Goal: Task Accomplishment & Management: Complete application form

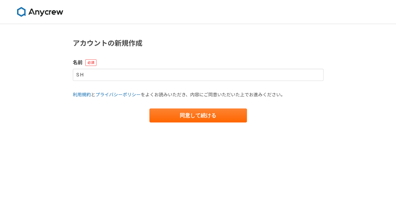
click at [118, 144] on main "アカウントの新規作成 名前 S H 利用規約 と プライバシーポリシー をよくお読みいただき、内容にご同意いただいた上でお進みください。 同意して続ける" at bounding box center [198, 87] width 265 height 126
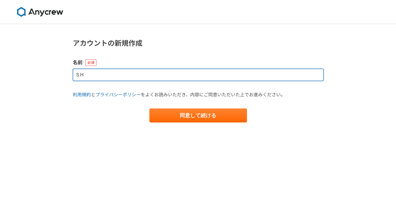
drag, startPoint x: 54, startPoint y: 83, endPoint x: 35, endPoint y: 92, distance: 21.1
click at [16, 87] on div "アカウントの新規作成 名前 S H 利用規約 と プライバシーポリシー をよくお読みいただき、内容にご同意いただいた上でお進みください。 同意して続ける" at bounding box center [198, 116] width 396 height 185
type input "[PERSON_NAME]"
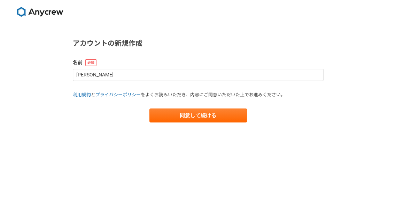
drag, startPoint x: 178, startPoint y: 106, endPoint x: 183, endPoint y: 111, distance: 7.1
click at [179, 107] on form "名前 [PERSON_NAME] 利用規約 と プライバシーポリシー をよくお読みいただき、内容にご同意いただいた上でお進みください。 同意して続ける" at bounding box center [198, 90] width 251 height 63
click at [185, 113] on button "同意して続ける" at bounding box center [198, 115] width 98 height 14
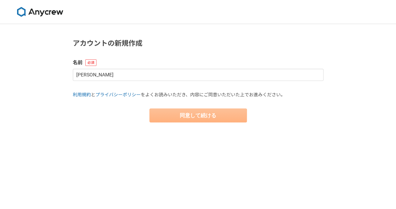
select select "13"
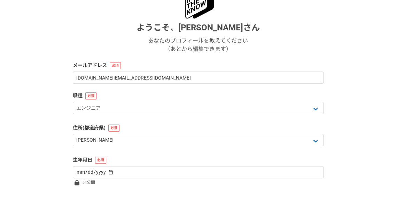
scroll to position [105, 0]
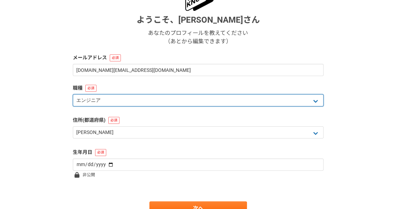
click at [115, 100] on select "エンジニア デザイナー ライター 営業 マーケティング 企画・事業開発 バックオフィス その他" at bounding box center [198, 100] width 251 height 12
select select "5"
click at [73, 94] on select "エンジニア デザイナー ライター 営業 マーケティング 企画・事業開発 バックオフィス その他" at bounding box center [198, 100] width 251 height 12
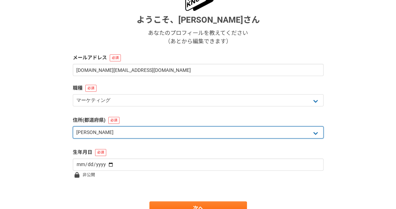
click at [107, 136] on select "北海道 [GEOGRAPHIC_DATA] [GEOGRAPHIC_DATA] [PERSON_NAME][GEOGRAPHIC_DATA] [PERSON_…" at bounding box center [198, 132] width 251 height 12
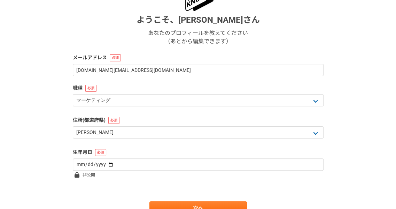
click at [58, 144] on div "1 2 3 4 5 6 基本情報 ようこそ、 [PERSON_NAME] あなたのプロフィールを教えてください （あとから編集できます） メールアドレス [D…" at bounding box center [198, 81] width 396 height 323
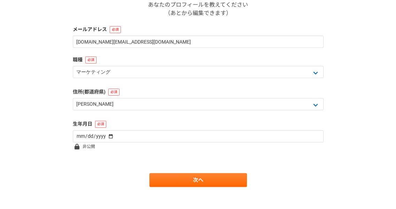
scroll to position [139, 0]
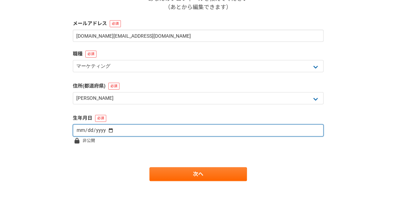
click at [79, 131] on input "date" at bounding box center [198, 130] width 251 height 12
type input "[DATE]"
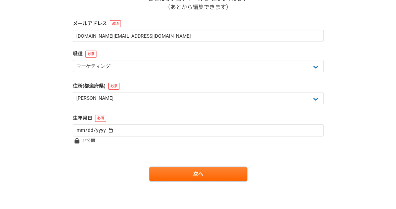
click at [191, 171] on link "次へ" at bounding box center [198, 174] width 98 height 14
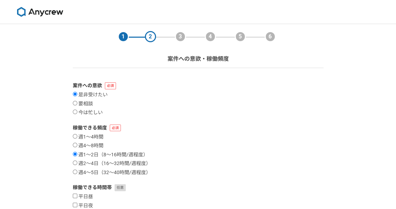
scroll to position [70, 0]
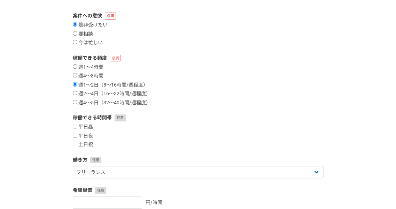
click at [41, 112] on div "1 2 3 4 5 6 案件への意欲・稼働頻度 案件への意欲 是非受けたい 要相談 今は忙しい 稼働できる頻度 週1〜4時間 週4〜8時間 週1〜2日（8〜1…" at bounding box center [198, 138] width 396 height 368
drag, startPoint x: 74, startPoint y: 101, endPoint x: 71, endPoint y: 106, distance: 5.8
click at [74, 101] on input "週4〜5日（32〜40時間/週程度）" at bounding box center [75, 102] width 5 height 5
radio input "true"
click at [64, 124] on div "1 2 3 4 5 6 案件への意欲・稼働頻度 案件への意欲 是非受けたい 要相談 今は忙しい 稼働できる頻度 週1〜4時間 週4〜8時間 週1〜2日（8〜1…" at bounding box center [198, 138] width 396 height 368
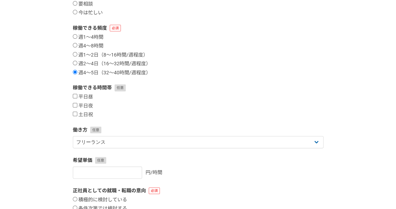
scroll to position [105, 0]
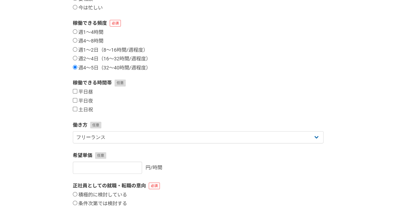
click at [74, 93] on input "平日昼" at bounding box center [75, 91] width 5 height 5
checkbox input "true"
click at [75, 101] on input "平日夜" at bounding box center [75, 100] width 5 height 5
checkbox input "true"
click at [74, 110] on input "土日祝" at bounding box center [75, 109] width 5 height 5
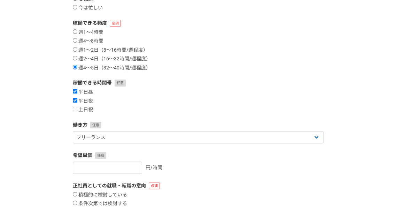
checkbox input "true"
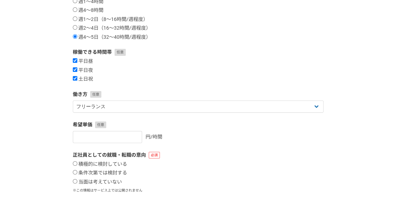
scroll to position [139, 0]
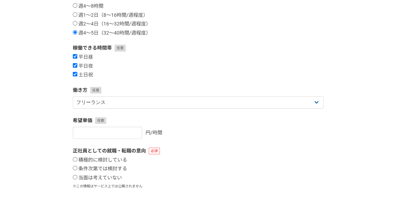
click at [55, 134] on div "1 2 3 4 5 6 案件への意欲・稼働頻度 案件への意欲 是非受けたい 要相談 今は忙しい 稼働できる頻度 週1〜4時間 週4〜8時間 週1〜2日（8〜1…" at bounding box center [198, 69] width 396 height 368
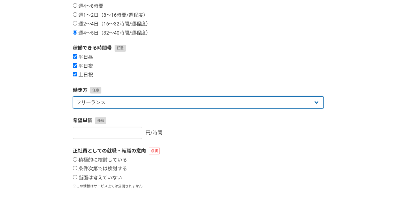
click at [116, 100] on select "フリーランス 副業 その他" at bounding box center [198, 102] width 251 height 12
click at [73, 96] on select "フリーランス 副業 その他" at bounding box center [198, 102] width 251 height 12
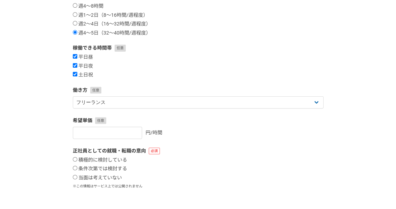
click at [25, 133] on div "1 2 3 4 5 6 案件への意欲・稼働頻度 案件への意欲 是非受けたい 要相談 今は忙しい 稼働できる頻度 週1〜4時間 週4〜8時間 週1〜2日（8〜1…" at bounding box center [198, 69] width 396 height 368
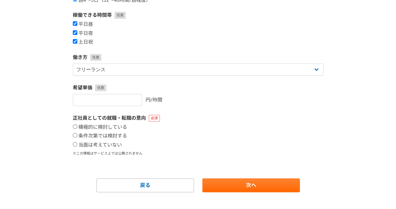
scroll to position [174, 0]
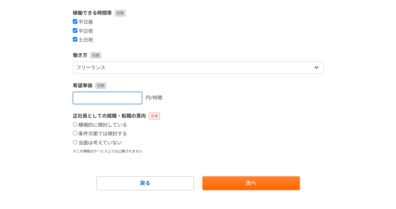
click at [105, 97] on input "number" at bounding box center [107, 98] width 69 height 12
type input "5000"
click at [189, 120] on div "正社員としての就職・転職の意向 積極的に検討している 条件次第では検討する 当面は考えていない ※この情報はサービス上では公開されません" at bounding box center [198, 133] width 251 height 42
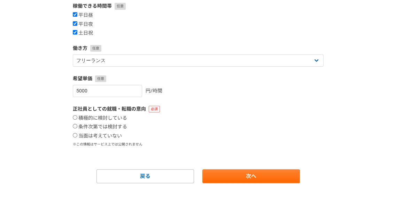
scroll to position [183, 0]
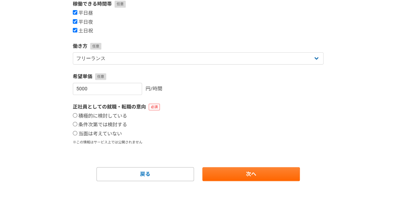
click at [99, 115] on label "積極的に検討している" at bounding box center [100, 116] width 54 height 6
click at [77, 115] on input "積極的に検討している" at bounding box center [75, 115] width 5 height 5
radio input "true"
click at [89, 133] on label "当面は考えていない" at bounding box center [97, 134] width 49 height 6
click at [77, 133] on input "当面は考えていない" at bounding box center [75, 133] width 5 height 5
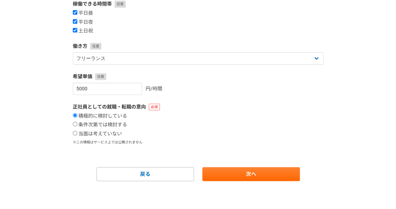
radio input "true"
click at [242, 177] on link "次へ" at bounding box center [251, 174] width 98 height 14
select select
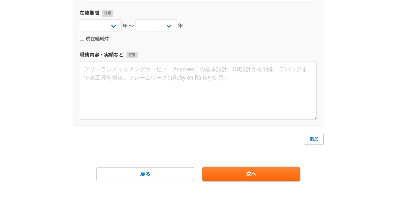
scroll to position [0, 0]
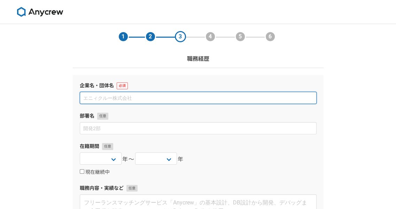
click at [148, 98] on input at bounding box center [198, 98] width 237 height 12
type input "株式会社In the know"
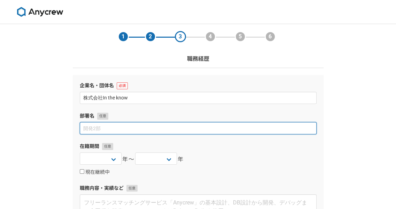
click at [153, 132] on input at bounding box center [198, 128] width 237 height 12
type input "代表取締役"
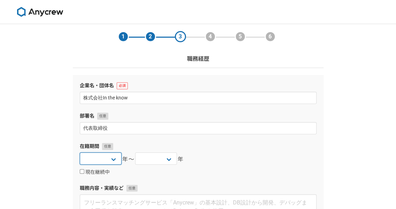
click at [116, 159] on select "2025 2024 2023 2022 2021 2020 2019 2018 2017 2016 2015 2014 2013 2012 2011 2010…" at bounding box center [101, 158] width 42 height 12
select select "2018"
click at [80, 152] on select "2025 2024 2023 2022 2021 2020 2019 2018 2017 2016 2015 2014 2013 2012 2011 2010…" at bounding box center [101, 158] width 42 height 12
drag, startPoint x: 63, startPoint y: 114, endPoint x: 59, endPoint y: 129, distance: 15.7
click at [63, 114] on div "1 2 3 4 5 6 職務経歴 企業名・団体名 株式会社In the know 部署名 代表取締役 在籍期間 [DATE] [DATE] [DATE] [D…" at bounding box center [198, 183] width 396 height 318
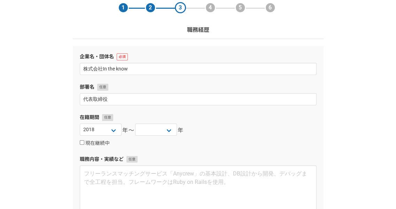
scroll to position [35, 0]
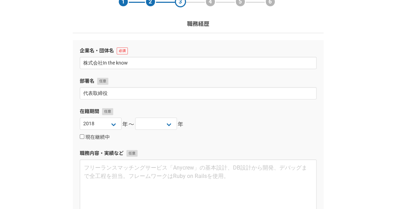
click at [66, 138] on section "1 2 3 4 5 6 職務経歴 企業名・団体名 株式会社In the know 部署名 代表取締役 在籍期間 [DATE] [DATE] [DATE] [D…" at bounding box center [198, 134] width 265 height 290
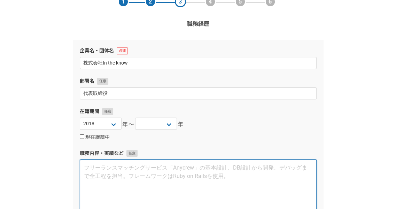
click at [115, 180] on textarea at bounding box center [198, 188] width 237 height 59
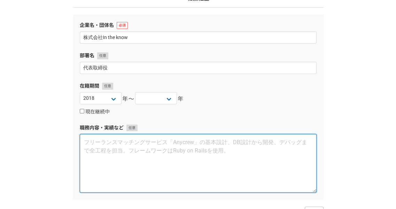
scroll to position [105, 0]
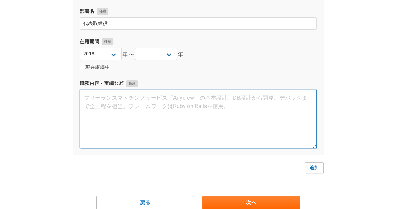
paste textarea "元Amazon（勤務8年）です。Amazonでは出品者ビジネス立ち上げの[DATE]から携わり、主に年商1億前後のセラー様の商品ページ改善、広告運用、クリエイ…"
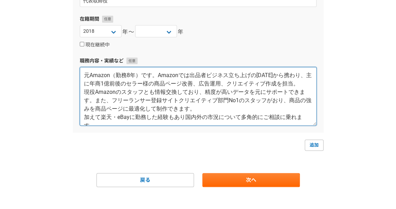
scroll to position [133, 0]
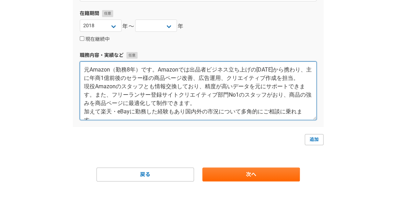
type textarea "元Amazon（勤務8年）です。Amazonでは出品者ビジネス立ち上げの[DATE]から携わり、主に年商1億前後のセラー様の商品ページ改善、広告運用、クリエイ…"
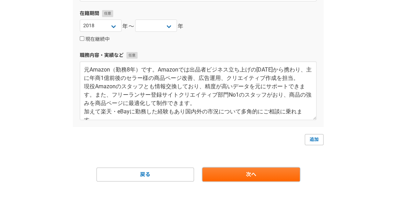
click at [239, 176] on link "次へ" at bounding box center [251, 174] width 98 height 14
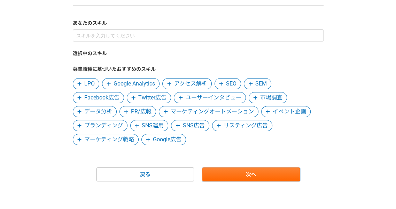
scroll to position [63, 0]
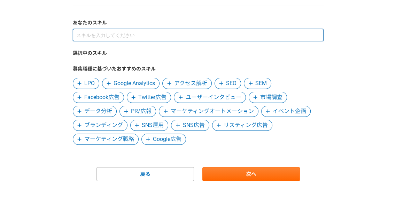
click at [85, 34] on input at bounding box center [198, 35] width 251 height 12
click at [110, 34] on input at bounding box center [198, 35] width 251 height 12
type input "A"
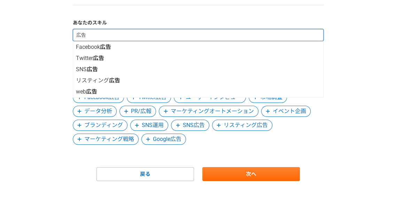
drag, startPoint x: 69, startPoint y: 33, endPoint x: 60, endPoint y: 30, distance: 9.7
click at [57, 33] on div "1 2 3 4 5 6 スキル あなたのスキル 広告 Facebook 広告 Twitter 広告 SNS 広告 リスティング 広告 web 広告 選択中のス…" at bounding box center [198, 84] width 396 height 247
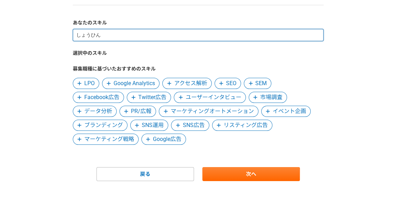
type input "商品"
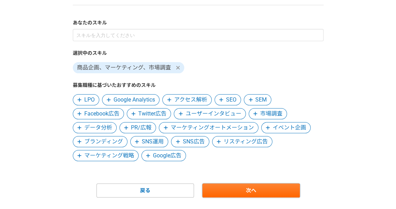
click at [261, 193] on link "次へ" at bounding box center [251, 190] width 98 height 14
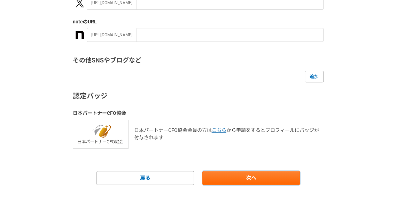
scroll to position [174, 0]
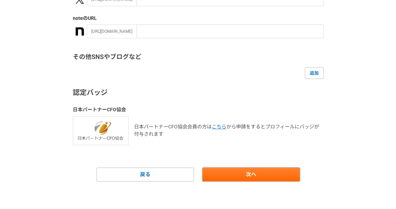
click at [237, 175] on link "次へ" at bounding box center [251, 174] width 98 height 14
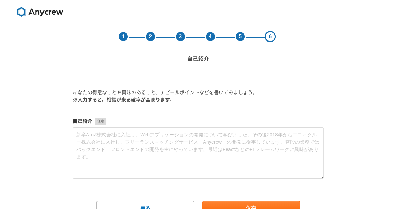
scroll to position [33, 0]
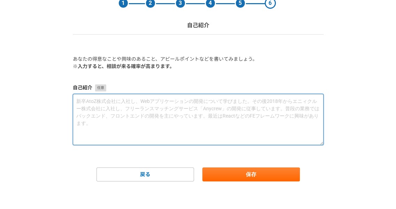
click at [149, 115] on textarea at bounding box center [198, 119] width 251 height 51
paste textarea "元Amazon（勤務8年）です。Amazonでは出品者ビジネス立ち上げの[DATE]から携わり、主に年商1億前後のセラー様の商品ページ改善、広告運用、クリエイ…"
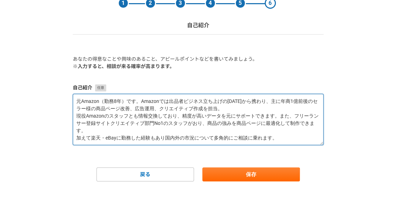
type textarea "元Amazon（勤務8年）です。Amazonでは出品者ビジネス立ち上げの[DATE]から携わり、主に年商1億前後のセラー様の商品ページ改善、広告運用、クリエイ…"
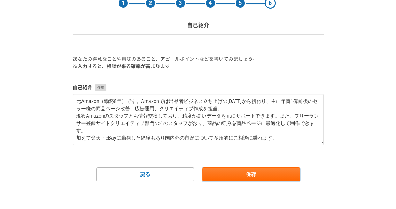
click at [239, 174] on button "保存" at bounding box center [251, 174] width 98 height 14
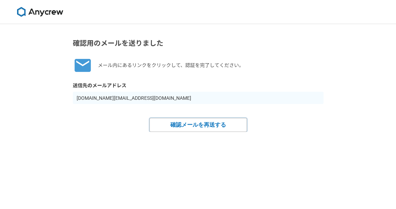
click at [182, 125] on button "確認メールを再送する" at bounding box center [198, 125] width 98 height 14
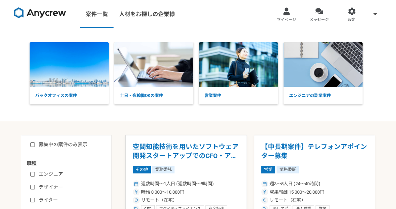
click at [288, 15] on link "マイページ" at bounding box center [286, 14] width 33 height 28
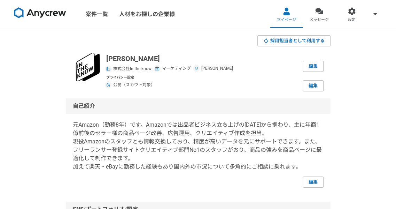
scroll to position [35, 0]
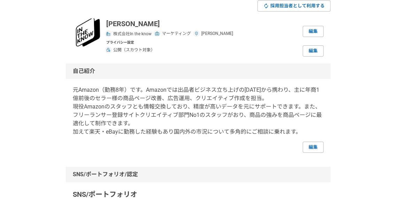
click at [309, 148] on link "編集" at bounding box center [313, 146] width 21 height 11
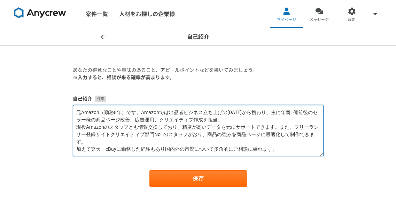
drag, startPoint x: 279, startPoint y: 127, endPoint x: 92, endPoint y: 133, distance: 186.5
click at [92, 133] on textarea "元Amazon（勤務8年）です。Amazonでは出品者ビジネス立ち上げの[DATE]から携わり、主に年商1億前後のセラー様の商品ページ改善、広告運用、クリエイ…" at bounding box center [198, 130] width 251 height 51
click at [116, 133] on textarea "元Amazon（勤務8年）です。Amazonでは出品者ビジネス立ち上げの[DATE]から携わり、主に年商1億前後のセラー様の商品ページ改善、広告運用、クリエイ…" at bounding box center [198, 130] width 251 height 51
drag, startPoint x: 95, startPoint y: 134, endPoint x: 293, endPoint y: 127, distance: 197.7
click at [293, 127] on textarea "元Amazon（勤務8年）です。Amazonでは出品者ビジネス立ち上げの[DATE]から携わり、主に年商1億前後のセラー様の商品ページ改善、広告運用、クリエイ…" at bounding box center [198, 130] width 251 height 51
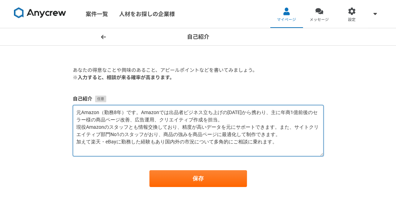
drag, startPoint x: 292, startPoint y: 128, endPoint x: 160, endPoint y: 133, distance: 132.2
click at [160, 133] on textarea "元Amazon（勤務8年）です。Amazonでは出品者ビジネス立ち上げの2007年から携わり、主に年商1億前後のセラー様の商品ページ改善、広告運用、クリエイテ…" at bounding box center [198, 130] width 251 height 51
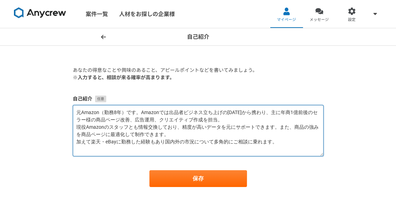
type textarea "元Amazon（勤務8年）です。Amazonでは出品者ビジネス立ち上げの2007年から携わり、主に年商1億前後のセラー様の商品ページ改善、広告運用、クリエイテ…"
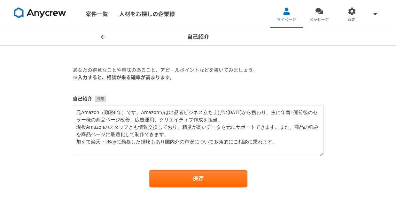
click at [190, 176] on button "保存" at bounding box center [198, 178] width 98 height 17
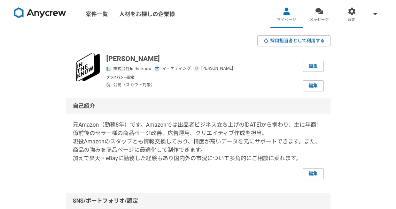
click at [314, 85] on link "編集" at bounding box center [313, 85] width 21 height 11
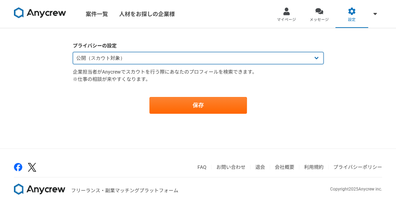
click at [105, 55] on select "公開（スカウト対象） 非公開（スカウト対象外）" at bounding box center [198, 58] width 251 height 12
select select "closed"
click at [73, 52] on select "公開（スカウト対象） 非公開（スカウト対象外）" at bounding box center [198, 58] width 251 height 12
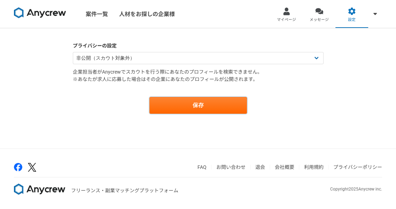
click at [189, 103] on button "保存" at bounding box center [198, 105] width 98 height 17
drag, startPoint x: 94, startPoint y: 79, endPoint x: 121, endPoint y: 79, distance: 26.5
click at [121, 79] on p "企業担当者がAnycrewでスカウトを行う際にあなたのプロフィールを検索できません。 ※あなたが求人に応募した場合はその企業にあなたのプロフィールが公開されま…" at bounding box center [198, 75] width 251 height 15
click at [123, 80] on p "企業担当者がAnycrewでスカウトを行う際にあなたのプロフィールを検索できません。 ※あなたが求人に応募した場合はその企業にあなたのプロフィールが公開されま…" at bounding box center [198, 75] width 251 height 15
click at [192, 78] on p "企業担当者がAnycrewでスカウトを行う際にあなたのプロフィールを検索できません。 ※あなたが求人に応募した場合はその企業にあなたのプロフィールが公開されま…" at bounding box center [198, 75] width 251 height 15
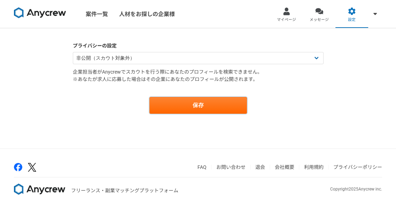
click at [214, 106] on button "保存" at bounding box center [198, 105] width 98 height 17
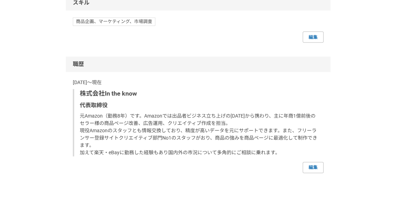
scroll to position [418, 0]
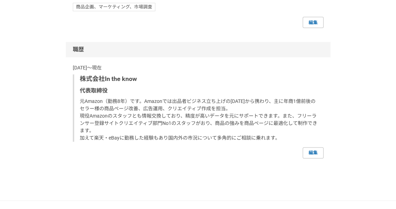
click at [317, 152] on link "編集" at bounding box center [313, 152] width 21 height 11
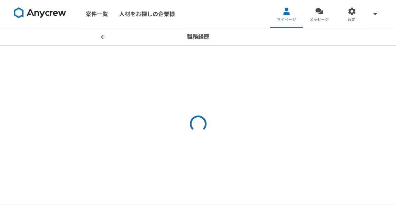
select select "2018"
select select
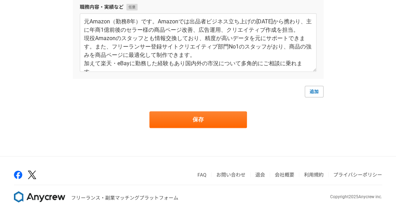
scroll to position [165, 0]
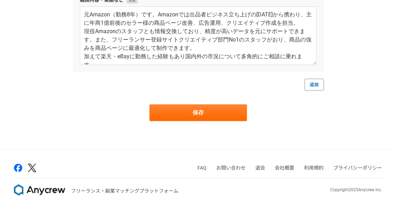
click at [315, 84] on link "追加" at bounding box center [314, 84] width 19 height 11
select select
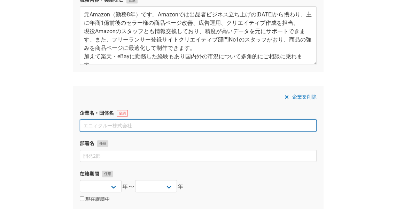
click at [149, 121] on input at bounding box center [198, 125] width 237 height 12
paste input "ルイヴィトン ジャパン株式会社（LVMHグループ株式会社ルイ・ヴィトンジャパンカンパニー）"
type input "ルイヴィトン ジャパン株式会社（LVMHグループ株式会社ルイ・ヴィトンジャパンカンパニー）"
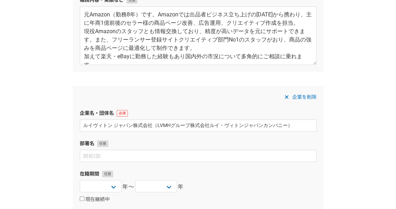
click at [61, 136] on div "職務経歴 企業名・団体名 株式会社In the know 部署名 代表取締役 在籍期間 2025 2024 2023 2022 2021 2020 2019 …" at bounding box center [198, 113] width 396 height 501
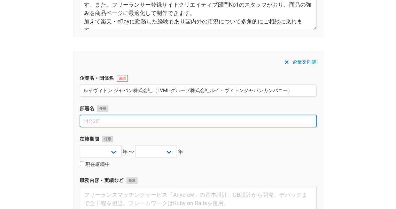
click at [111, 120] on input at bounding box center [198, 121] width 237 height 12
paste input "販売員・プロジェクトマネージャー"
type input "販売員・プロジェクトマネージャー"
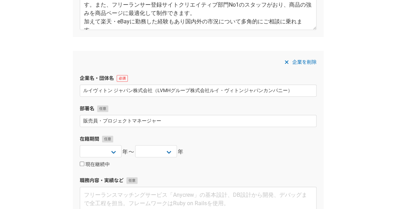
drag, startPoint x: 46, startPoint y: 136, endPoint x: 51, endPoint y: 138, distance: 4.9
click at [46, 136] on div "職務経歴 企業名・団体名 株式会社In the know 部署名 代表取締役 在籍期間 2025 2024 2023 2022 2021 2020 2019 …" at bounding box center [198, 78] width 396 height 501
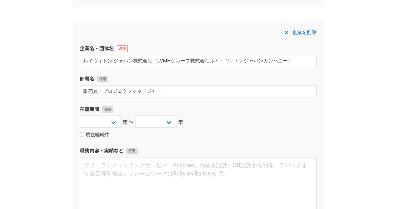
scroll to position [235, 0]
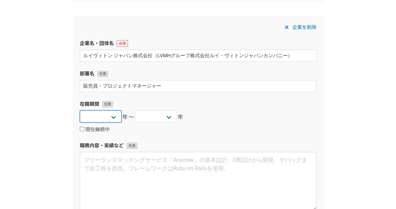
click at [108, 119] on select "2025 2024 2023 2022 2021 2020 2019 2018 2017 2016 2015 2014 2013 2012 2011 2010…" at bounding box center [101, 116] width 42 height 12
select select "2000"
click at [80, 110] on select "2025 2024 2023 2022 2021 2020 2019 2018 2017 2016 2015 2014 2013 2012 2011 2010…" at bounding box center [101, 116] width 42 height 12
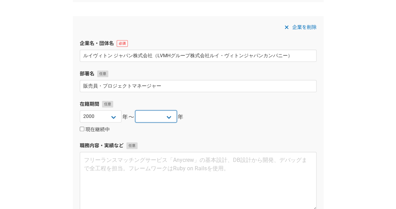
click at [159, 115] on select "2025 2024 2023 2022 2021 2020 2019 2018 2017 2016 2015 2014 2013 2012 2011 2010…" at bounding box center [156, 116] width 42 height 12
click at [157, 115] on select "2025 2024 2023 2022 2021 2020 2019 2018 2017 2016 2015 2014 2013 2012 2011 2010…" at bounding box center [156, 116] width 42 height 12
select select "2004"
click at [135, 110] on select "2025 2024 2023 2022 2021 2020 2019 2018 2017 2016 2015 2014 2013 2012 2011 2010…" at bounding box center [156, 116] width 42 height 12
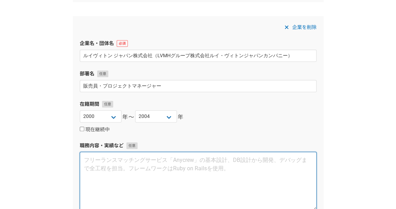
click at [149, 174] on textarea at bounding box center [198, 181] width 237 height 59
click at [125, 166] on textarea at bounding box center [198, 181] width 237 height 59
paste textarea "高級鞄およびその他関連商品の輸入・販売 売上管理ソフト開発プロジェクト"
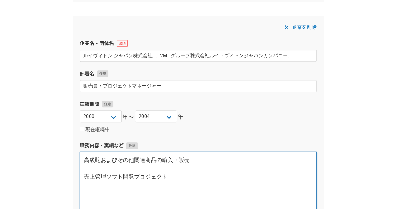
click at [125, 166] on textarea "高級鞄およびその他関連商品の輸入・販売 売上管理ソフト開発プロジェクト" at bounding box center [198, 181] width 237 height 59
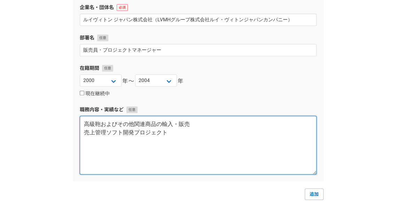
scroll to position [339, 0]
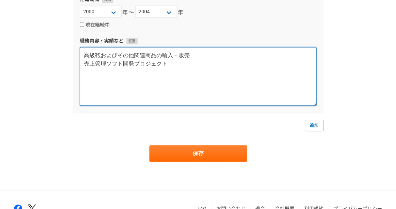
type textarea "高級鞄およびその他関連商品の輸入・販売 売上管理ソフト開発プロジェクト"
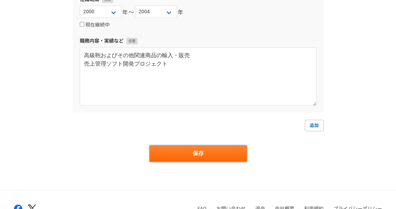
click at [184, 154] on button "保存" at bounding box center [198, 153] width 98 height 17
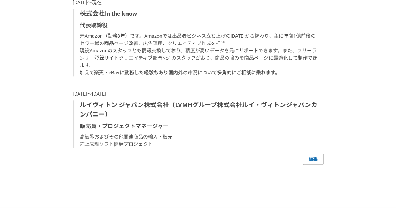
scroll to position [488, 0]
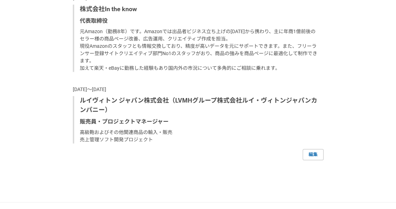
click at [313, 153] on link "編集" at bounding box center [313, 154] width 21 height 11
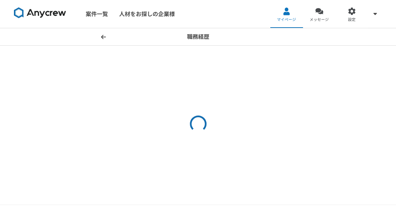
select select "2018"
select select
select select "2000"
select select "2004"
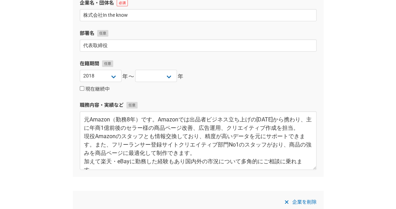
scroll to position [139, 0]
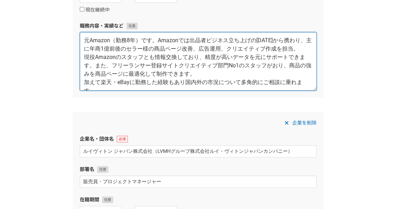
click at [203, 66] on textarea "元Amazon（勤務8年）です。Amazonでは出品者ビジネス立ち上げの[DATE]から携わり、主に年商1億前後のセラー様の商品ページ改善、広告運用、クリエイ…" at bounding box center [198, 61] width 237 height 59
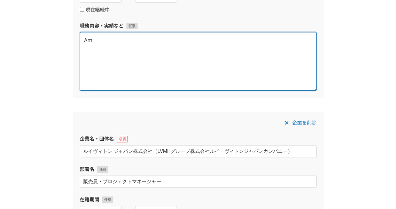
type textarea "A"
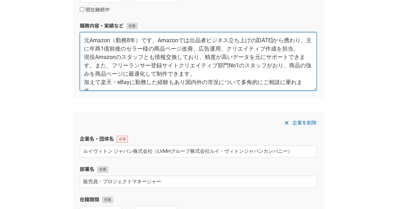
click at [146, 60] on textarea "元Amazon（勤務8年）です。Amazonでは出品者ビジネス立ち上げの[DATE]から携わり、主に年商1億前後のセラー様の商品ページ改善、広告運用、クリエイ…" at bounding box center [198, 61] width 237 height 59
click at [149, 65] on textarea "元Amazon（勤務8年）です。Amazonでは出品者ビジネス立ち上げの[DATE]から携わり、主に年商1億前後のセラー様の商品ページ改善、広告運用、クリエイ…" at bounding box center [198, 61] width 237 height 59
paste textarea "Amazon運営支援 商品ページ改善、広告運用、A+・クリエイティブ制作を一貫して対応（年商1億円規模セラー中心） 豊富な実務経験 Amazon在籍8年、出品…"
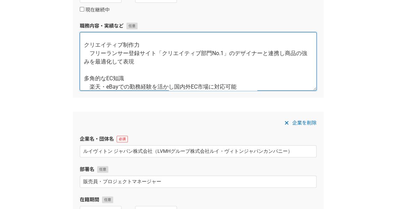
click at [202, 60] on textarea "Amazon運営支援 商品ページ改善、広告運用、A+・クリエイティブ制作を一貫して対応（年商1億円規模セラー中心） 豊富な実務経験 Amazon在籍8年、出品…" at bounding box center [198, 61] width 237 height 59
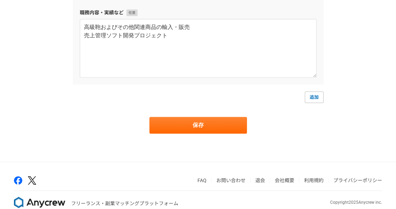
scroll to position [380, 0]
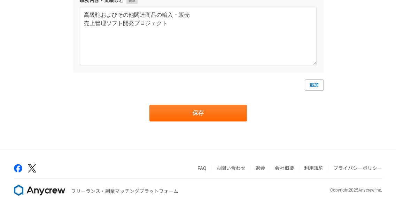
type textarea "Amazon運営支援 商品ページ改善、広告運用、A+・クリエイティブ制作を一貫して対応（年商1億円規模セラー中心） 豊富な実務経験 Amazon在籍8年、出品…"
click at [217, 109] on button "保存" at bounding box center [198, 113] width 98 height 17
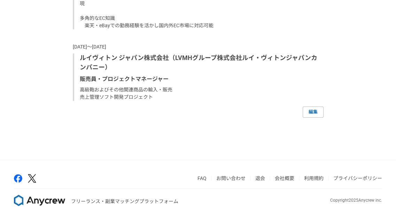
scroll to position [627, 0]
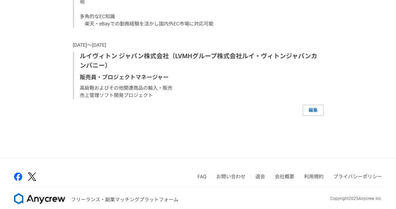
click at [310, 108] on link "編集" at bounding box center [313, 110] width 21 height 11
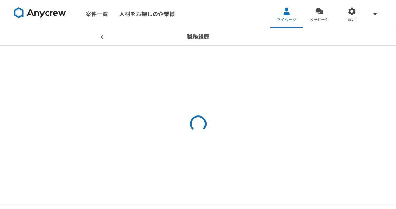
select select "2018"
select select
select select "2000"
select select "2004"
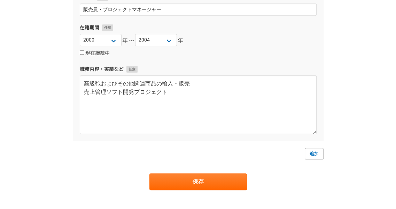
scroll to position [314, 0]
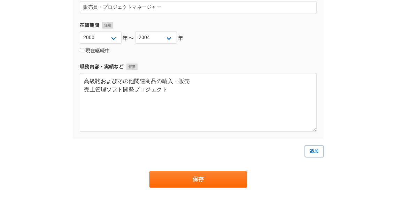
click at [317, 152] on link "追加" at bounding box center [314, 150] width 19 height 11
select select
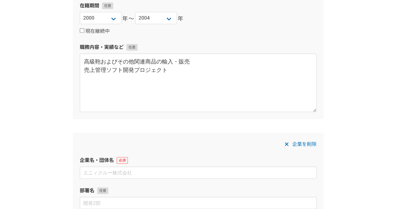
scroll to position [348, 0]
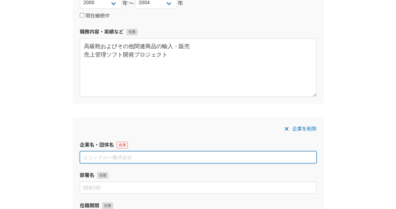
paste input "楽天株式会社"
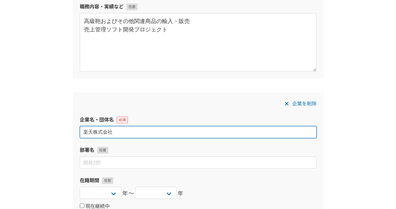
scroll to position [383, 0]
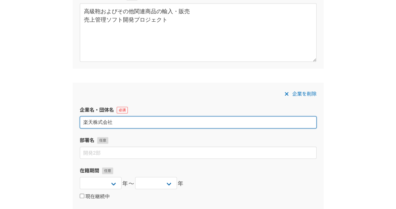
paste input "EC事業部"
type input "楽天株式会社"
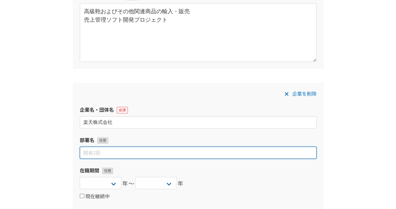
click at [124, 154] on input at bounding box center [198, 152] width 237 height 12
paste input "EC事業部"
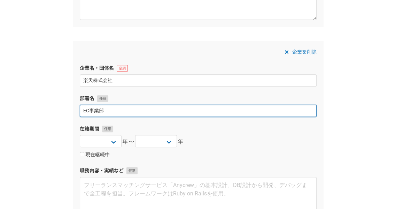
type input "EC事業部"
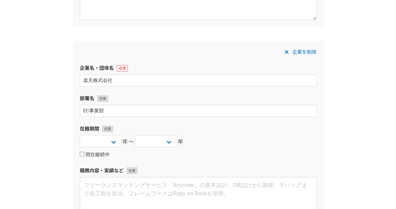
scroll to position [453, 0]
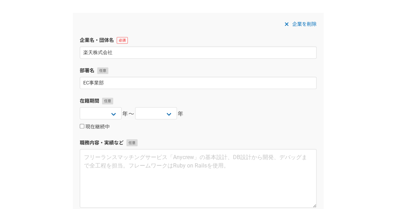
drag, startPoint x: 55, startPoint y: 156, endPoint x: 58, endPoint y: 153, distance: 4.7
click at [105, 112] on select "2025 2024 2023 2022 2021 2020 2019 2018 2017 2016 2015 2014 2013 2012 2011 2010…" at bounding box center [101, 113] width 42 height 12
select select "2004"
click at [80, 107] on select "2025 2024 2023 2022 2021 2020 2019 2018 2017 2016 2015 2014 2013 2012 2011 2010…" at bounding box center [101, 113] width 42 height 12
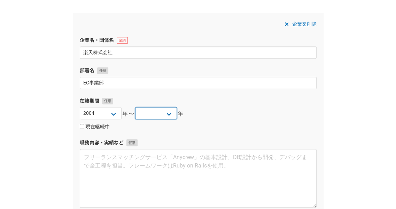
click at [150, 113] on select "2025 2024 2023 2022 2021 2020 2019 2018 2017 2016 2015 2014 2013 2012 2011 2010…" at bounding box center [156, 113] width 42 height 12
select select "2007"
click at [135, 107] on select "2025 2024 2023 2022 2021 2020 2019 2018 2017 2016 2015 2014 2013 2012 2011 2010…" at bounding box center [156, 113] width 42 height 12
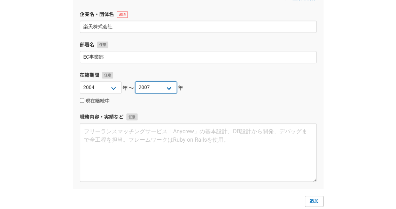
scroll to position [488, 0]
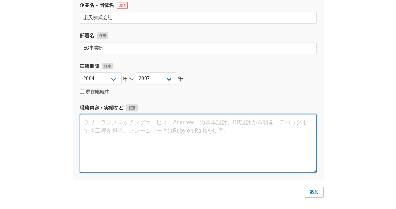
click at [117, 134] on textarea at bounding box center [198, 143] width 237 height 59
click at [129, 138] on textarea at bounding box center [198, 143] width 237 height 59
paste textarea "オンライン広告を活用した出品者の売上向上サポート"
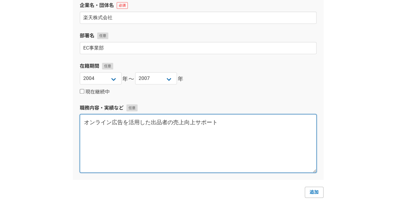
type textarea "オンライン広告を活用した出品者の売上向上サポート"
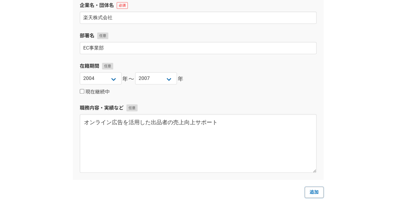
click at [316, 192] on link "追加" at bounding box center [314, 191] width 19 height 11
select select
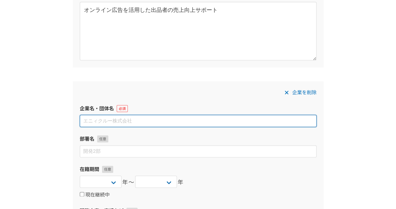
scroll to position [616, 0]
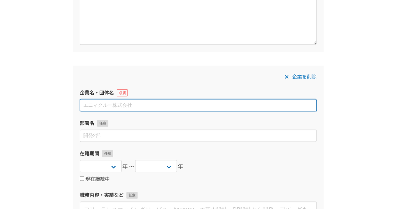
paste input "アマゾンジャパン合同会社"
type input "アマゾンジャパン合同会社"
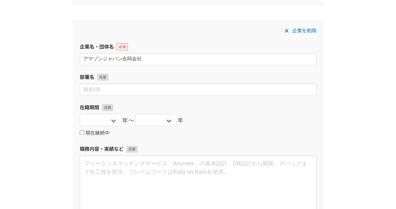
scroll to position [685, 0]
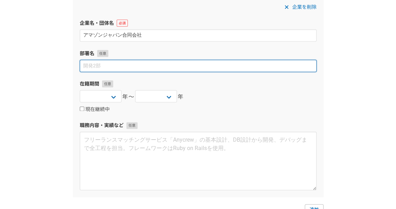
click at [116, 65] on input at bounding box center [198, 66] width 237 height 12
paste input "アカウントマネージャー"
type input "アカウントマネージャー"
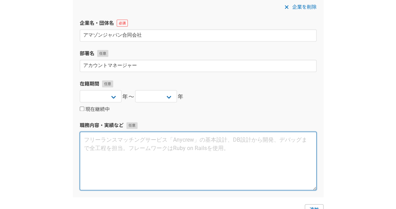
click at [99, 154] on textarea at bounding box center [198, 160] width 237 height 59
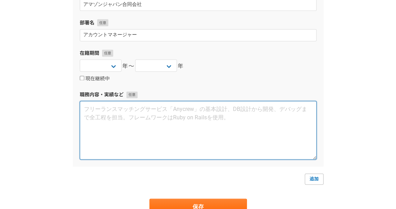
scroll to position [720, 0]
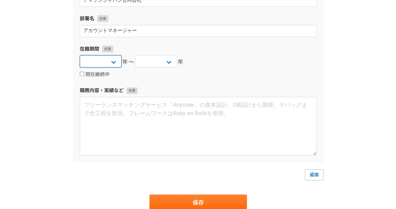
click at [108, 58] on select "2025 2024 2023 2022 2021 2020 2019 2018 2017 2016 2015 2014 2013 2012 2011 2010…" at bounding box center [101, 61] width 42 height 12
select select "2007"
click at [80, 55] on select "2025 2024 2023 2022 2021 2020 2019 2018 2017 2016 2015 2014 2013 2012 2011 2010…" at bounding box center [101, 61] width 42 height 12
click at [160, 59] on select "2025 2024 2023 2022 2021 2020 2019 2018 2017 2016 2015 2014 2013 2012 2011 2010…" at bounding box center [156, 61] width 42 height 12
select select "2012"
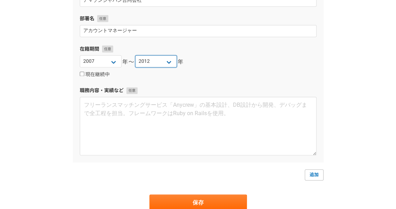
click at [135, 55] on select "2025 2024 2023 2022 2021 2020 2019 2018 2017 2016 2015 2014 2013 2012 2011 2010…" at bounding box center [156, 61] width 42 height 12
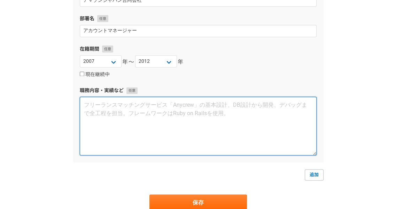
click at [178, 123] on textarea at bounding box center [198, 126] width 237 height 59
click at [149, 136] on textarea at bounding box center [198, 126] width 237 height 59
paste textarea "新規店舗（オペレーションプラン）の立案 セレクション強化（新規商材のサポート、黒点拡大が出品商品の促進） 売上状況レビュー カントリーマネージャー、ディレクタ…"
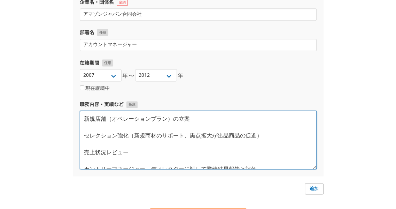
scroll to position [685, 0]
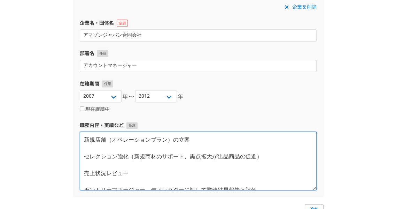
type textarea "新規店舗（オペレーションプラン）の立案 セレクション強化（新規商材のサポート、黒点拡大が出品商品の促進） 売上状況レビュー カントリーマネージャー、ディレクタ…"
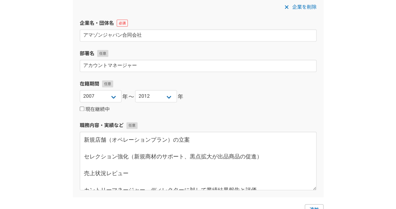
drag, startPoint x: 101, startPoint y: 109, endPoint x: 100, endPoint y: 114, distance: 5.0
click at [100, 111] on label "現在継続中" at bounding box center [95, 109] width 30 height 6
click at [84, 111] on input "現在継続中" at bounding box center [82, 108] width 5 height 5
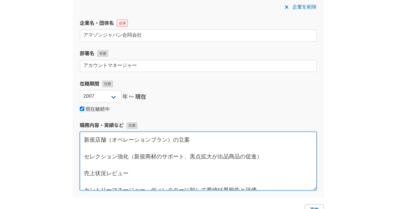
click at [101, 138] on textarea "新規店舗（オペレーションプラン）の立案 セレクション強化（新規商材のサポート、黒点拡大が出品商品の促進） 売上状況レビュー カントリーマネージャー、ディレクタ…" at bounding box center [198, 160] width 237 height 59
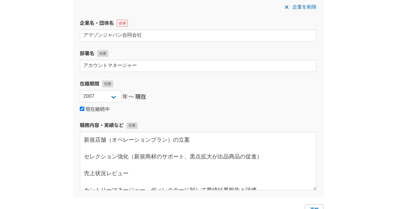
click at [83, 107] on input "現在継続中" at bounding box center [82, 108] width 5 height 5
checkbox input "false"
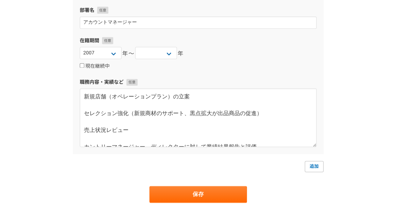
scroll to position [755, 0]
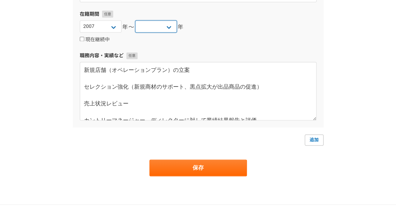
click at [155, 30] on select "2025 2024 2023 2022 2021 2020 2019 2018 2017 2016 2015 2014 2013 2012 2011 2010…" at bounding box center [156, 26] width 42 height 12
select select "2012"
click at [135, 20] on select "2025 2024 2023 2022 2021 2020 2019 2018 2017 2016 2015 2014 2013 2012 2011 2010…" at bounding box center [156, 26] width 42 height 12
click at [215, 174] on button "保存" at bounding box center [198, 167] width 98 height 17
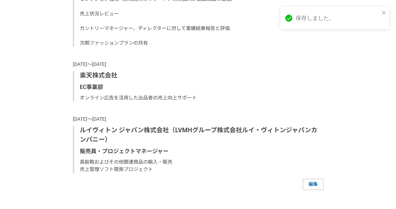
scroll to position [734, 0]
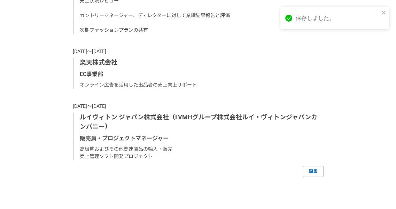
click at [309, 169] on link "編集" at bounding box center [313, 171] width 21 height 11
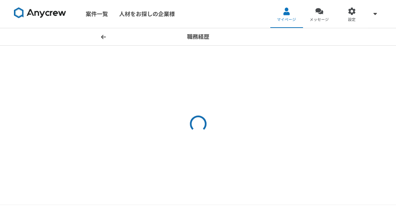
select select "2018"
select select
select select "2007"
select select "2012"
select select "2004"
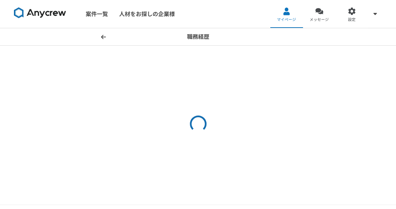
select select "2007"
select select "2000"
select select "2004"
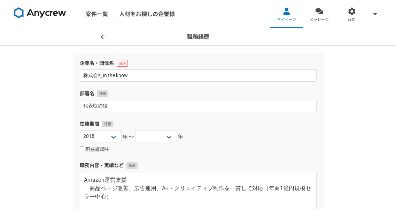
scroll to position [105, 0]
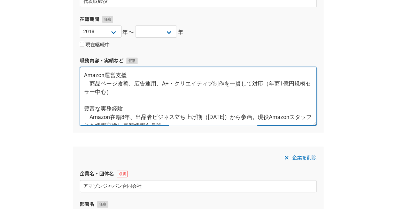
click at [110, 101] on textarea "Amazon運営支援 商品ページ改善、広告運用、A+・クリエイティブ制作を一貫して対応（年商1億円規模セラー中心） 豊富な実務経験 Amazon在籍8年、出品…" at bounding box center [198, 96] width 237 height 59
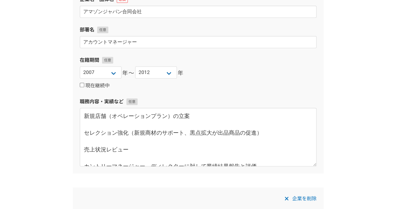
scroll to position [314, 0]
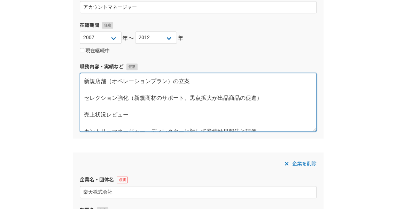
click at [93, 93] on textarea "新規店舗（オペレーションプラン）の立案 セレクション強化（新規商材のサポート、黒点拡大が出品商品の促進） 売上状況レビュー カントリーマネージャー、ディレクタ…" at bounding box center [198, 102] width 237 height 59
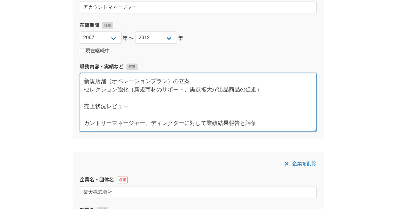
click at [88, 99] on textarea "新規店舗（オペレーションプラン）の立案 セレクション強化（新規商材のサポート、黒点拡大が出品商品の促進） 売上状況レビュー カントリーマネージャー、ディレクタ…" at bounding box center [198, 102] width 237 height 59
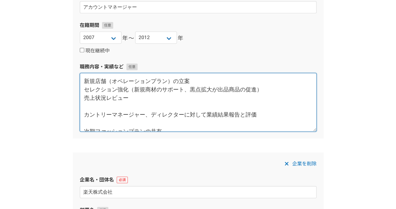
click at [87, 105] on textarea "新規店舗（オペレーションプラン）の立案 セレクション強化（新規商材のサポート、黒点拡大が出品商品の促進） 売上状況レビュー カントリーマネージャー、ディレクタ…" at bounding box center [198, 102] width 237 height 59
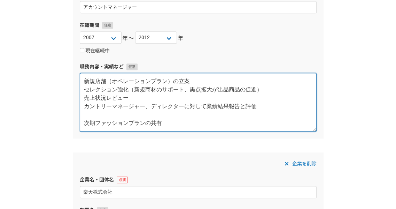
click at [87, 117] on textarea "新規店舗（オペレーションプラン）の立案 セレクション強化（新規商材のサポート、黒点拡大が出品商品の促進） 売上状況レビュー カントリーマネージャー、ディレクタ…" at bounding box center [198, 102] width 237 height 59
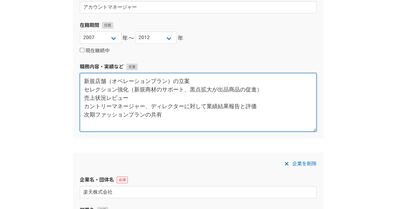
scroll to position [348, 0]
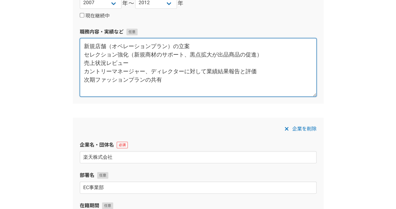
click at [99, 90] on textarea "新規店舗（オペレーションプラン）の立案 セレクション強化（新規商材のサポート、黒点拡大が出品商品の促進） 売上状況レビュー カントリーマネージャー、ディレクタ…" at bounding box center [198, 67] width 237 height 59
click at [181, 85] on textarea "新規店舗（オペレーションプラン）の立案 セレクション強化（新規商材のサポート、黒点拡大が出品商品の促進） 売上状況レビュー カントリーマネージャー、ディレクタ…" at bounding box center [198, 67] width 237 height 59
drag, startPoint x: 178, startPoint y: 83, endPoint x: 65, endPoint y: 79, distance: 113.6
click at [65, 79] on div "職務経歴 企業名・団体名 株式会社In the know 部署名 代表取締役 在籍期間 2025 2024 2023 2022 2021 2020 2019 …" at bounding box center [198, 145] width 396 height 931
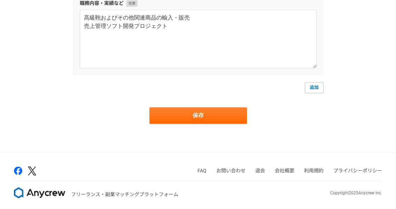
scroll to position [810, 0]
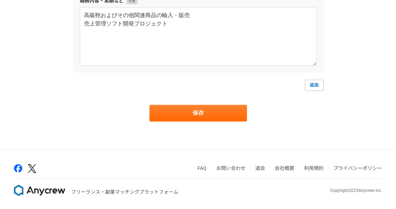
type textarea "新規店舗（オペレーションプラン）の立案 セレクション強化（新規商材のサポート、黒点拡大が出品商品の促進） 売上状況レビュー カントリーマネージャー、ディレクタ…"
click at [318, 84] on link "追加" at bounding box center [314, 84] width 19 height 11
select select
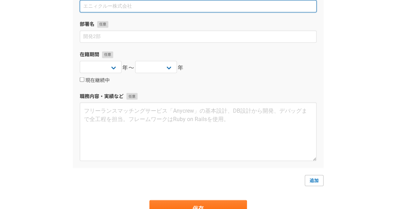
scroll to position [914, 0]
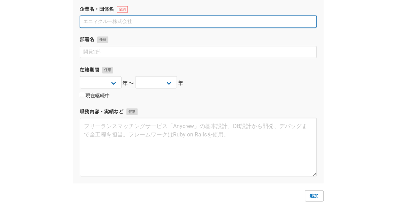
paste input "イーベイ・ジャパン合同会社"
type input "イーベイ・ジャパン合同会社"
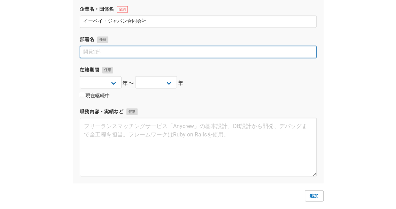
click at [152, 53] on input at bounding box center [198, 52] width 237 height 12
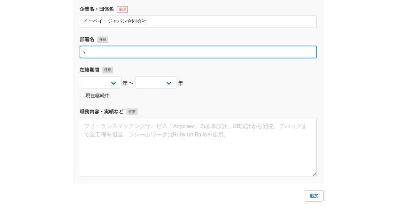
drag, startPoint x: 87, startPoint y: 49, endPoint x: 62, endPoint y: 55, distance: 26.2
paste input "ビジネスデベロップメント"
type input "ビジネスデベロップメント"
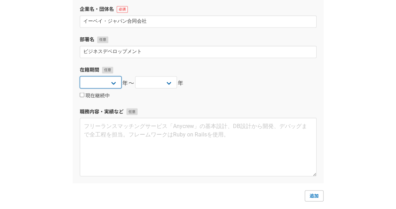
click at [103, 81] on select "2025 2024 2023 2022 2021 2020 2019 2018 2017 2016 2015 2014 2013 2012 2011 2010…" at bounding box center [101, 82] width 42 height 12
select select "2012"
click at [80, 76] on select "2025 2024 2023 2022 2021 2020 2019 2018 2017 2016 2015 2014 2013 2012 2011 2010…" at bounding box center [101, 82] width 42 height 12
click at [160, 82] on select "2025 2024 2023 2022 2021 2020 2019 2018 2017 2016 2015 2014 2013 2012 2011 2010…" at bounding box center [156, 82] width 42 height 12
select select "2015"
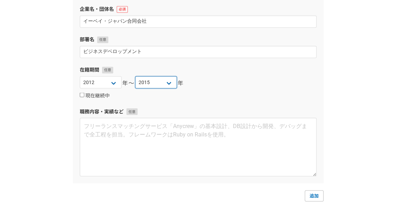
click at [135, 76] on select "2025 2024 2023 2022 2021 2020 2019 2018 2017 2016 2015 2014 2013 2012 2011 2010…" at bounding box center [156, 82] width 42 height 12
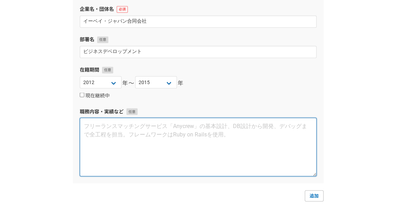
click at [156, 154] on textarea at bounding box center [198, 146] width 237 height 59
drag, startPoint x: 129, startPoint y: 145, endPoint x: 120, endPoint y: 140, distance: 10.0
click at [129, 145] on textarea at bounding box center [198, 146] width 237 height 59
paste textarea "中長期方針立案・管理 新規セラー獲得 ソート戦略とKPIの設定と戦略の策定・運営"
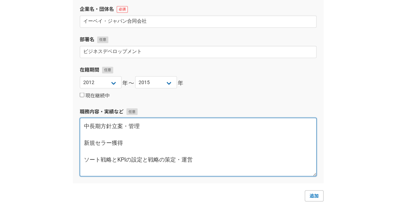
click at [86, 132] on textarea "中長期方針立案・管理 新規セラー獲得 ソート戦略とKPIの設定と戦略の策定・運営" at bounding box center [198, 146] width 237 height 59
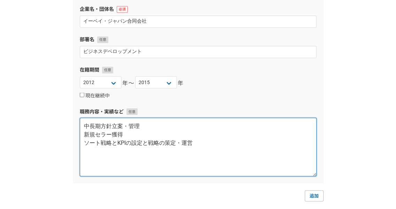
drag, startPoint x: 100, startPoint y: 142, endPoint x: 78, endPoint y: 145, distance: 22.2
click at [78, 145] on div "企業を削除 企業名・団体名 イーベイ・ジャパン合同会社 部署名 ビジネスデベロップメント 在籍期間 2025 2024 2023 2022 2021 2020…" at bounding box center [198, 82] width 251 height 201
drag, startPoint x: 99, startPoint y: 142, endPoint x: 66, endPoint y: 141, distance: 33.1
click at [98, 141] on textarea "中長期方針立案・管理 新規セラー獲得 KPIの設定と戦略の策定・運営" at bounding box center [198, 146] width 237 height 59
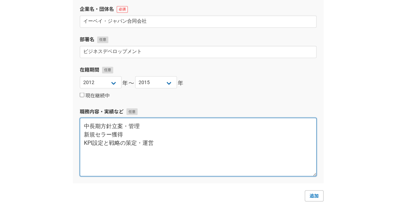
click at [126, 144] on textarea "中長期方針立案・管理 新規セラー獲得 KPI設定と戦略の策定・運営" at bounding box center [198, 146] width 237 height 59
drag, startPoint x: 137, startPoint y: 141, endPoint x: 131, endPoint y: 142, distance: 6.0
click at [131, 142] on textarea "中長期方針立案・管理 新規セラー獲得 KPI設定と戦略策定・運営" at bounding box center [198, 146] width 237 height 59
type textarea "中長期方針立案・管理 新規セラー獲得 KPI設定と戦略立案策定"
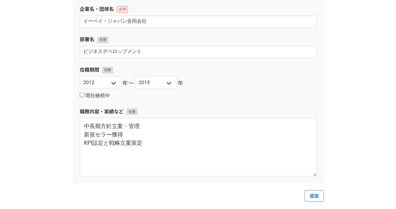
click at [314, 194] on link "追加" at bounding box center [314, 195] width 19 height 11
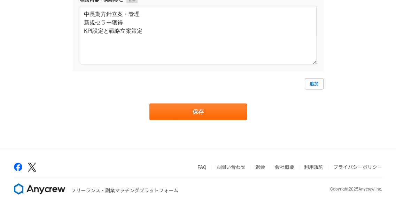
select select
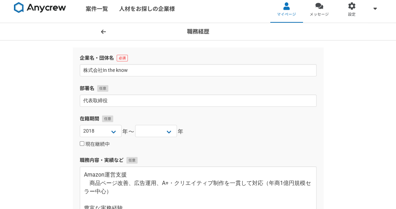
scroll to position [0, 0]
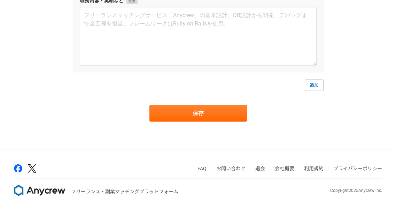
click at [206, 115] on button "保存" at bounding box center [198, 113] width 98 height 17
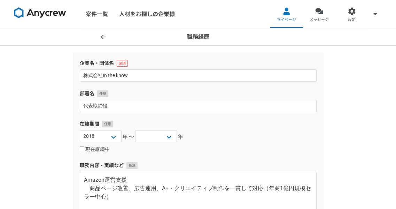
click at [103, 36] on icon at bounding box center [103, 37] width 5 height 6
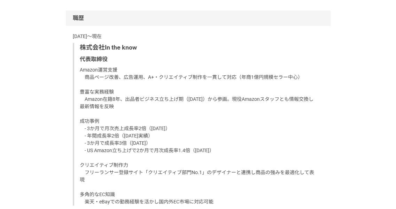
scroll to position [421, 0]
